Goal: Task Accomplishment & Management: Complete application form

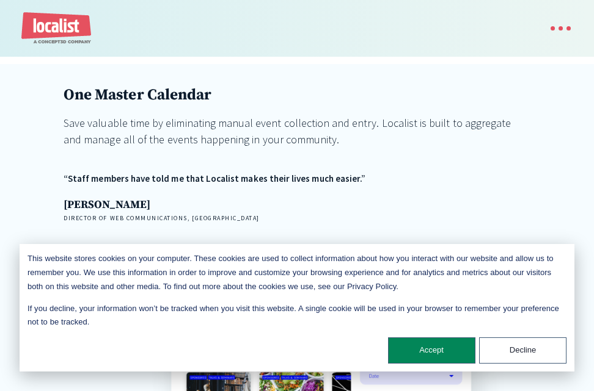
scroll to position [1344, 0]
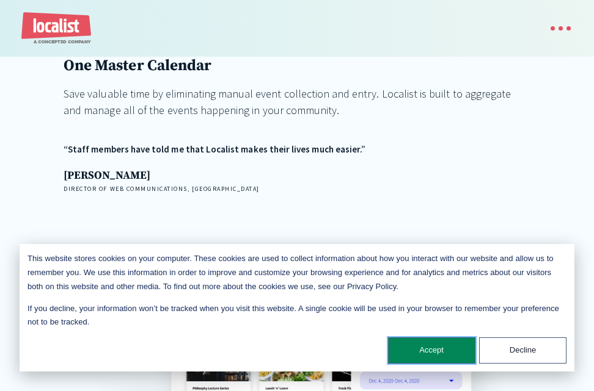
click at [429, 346] on button "Accept" at bounding box center [431, 351] width 87 height 26
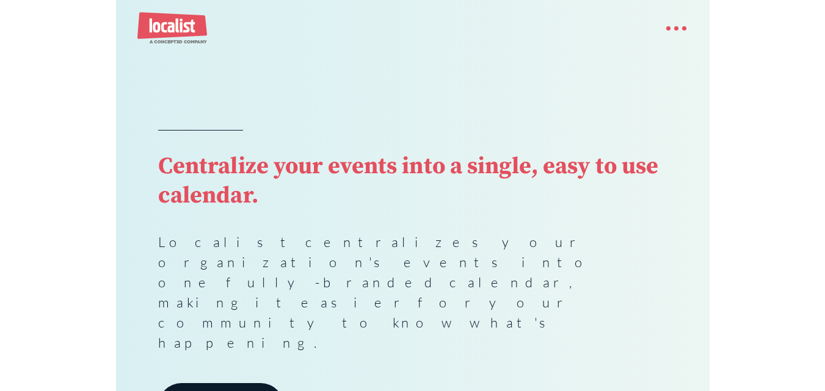
scroll to position [0, 0]
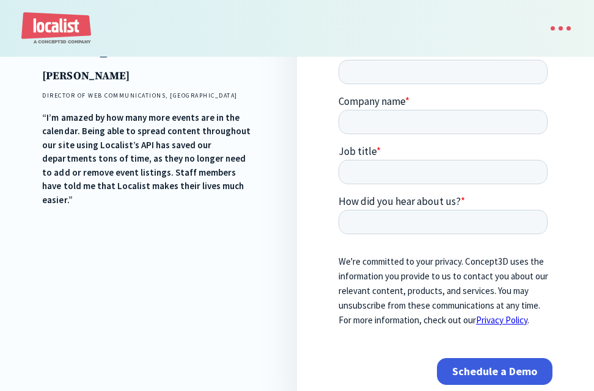
scroll to position [427, 0]
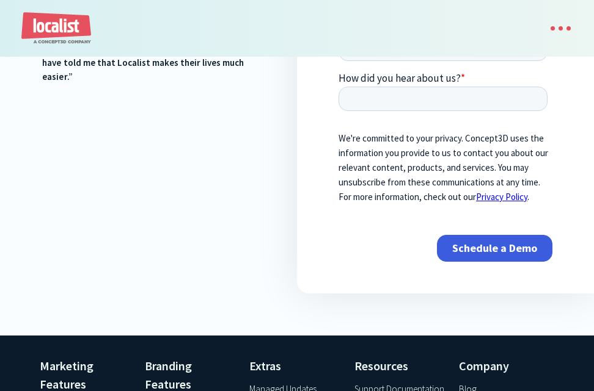
click at [506, 239] on input "Schedule a Demo" at bounding box center [494, 249] width 115 height 27
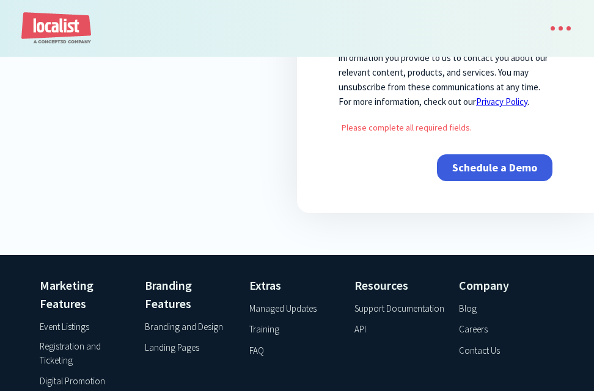
scroll to position [672, 0]
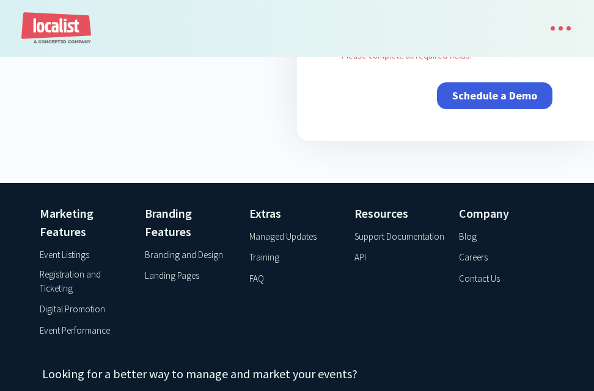
click at [559, 27] on div "menu" at bounding box center [560, 28] width 24 height 4
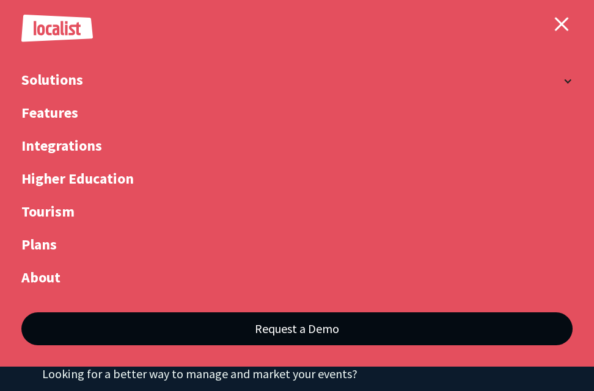
click at [297, 333] on link "Request a Demo" at bounding box center [296, 329] width 551 height 33
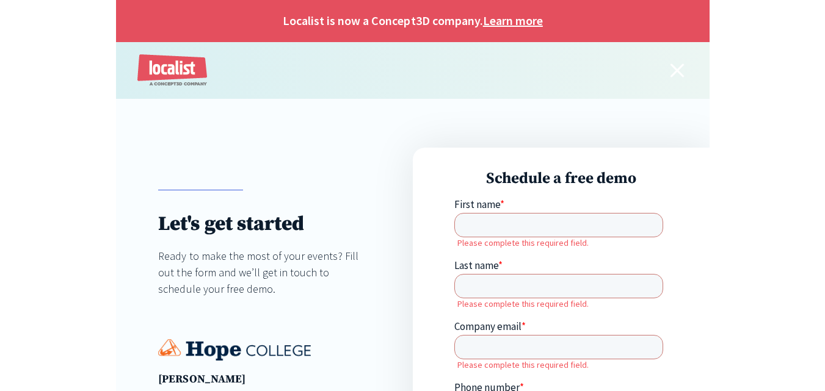
scroll to position [0, 0]
